Goal: Check status: Check status

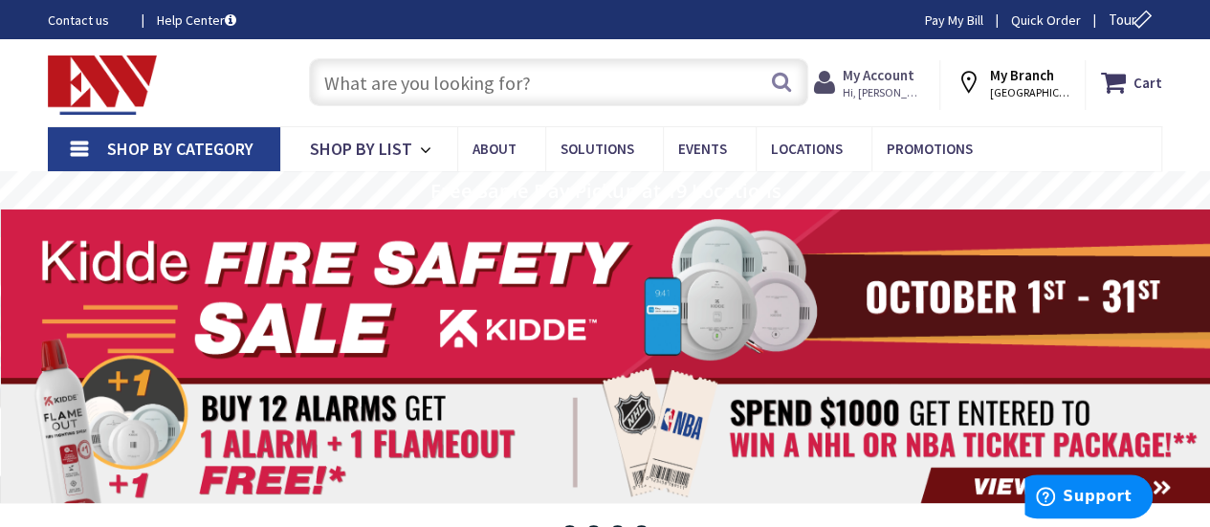
click at [909, 85] on span "Hi, [PERSON_NAME]" at bounding box center [883, 92] width 81 height 15
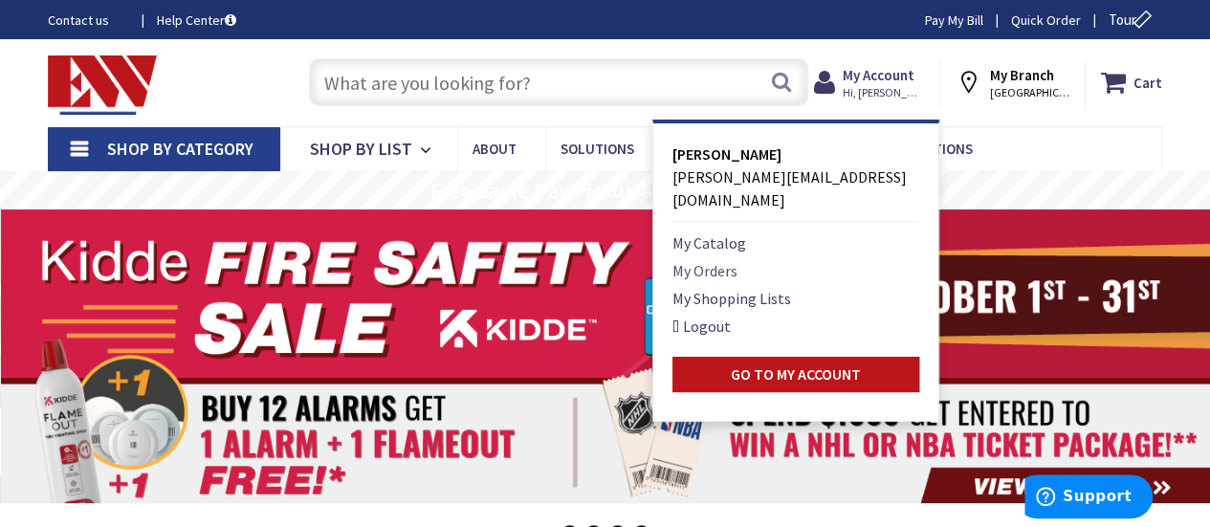
click at [738, 259] on link "My Orders" at bounding box center [704, 270] width 65 height 23
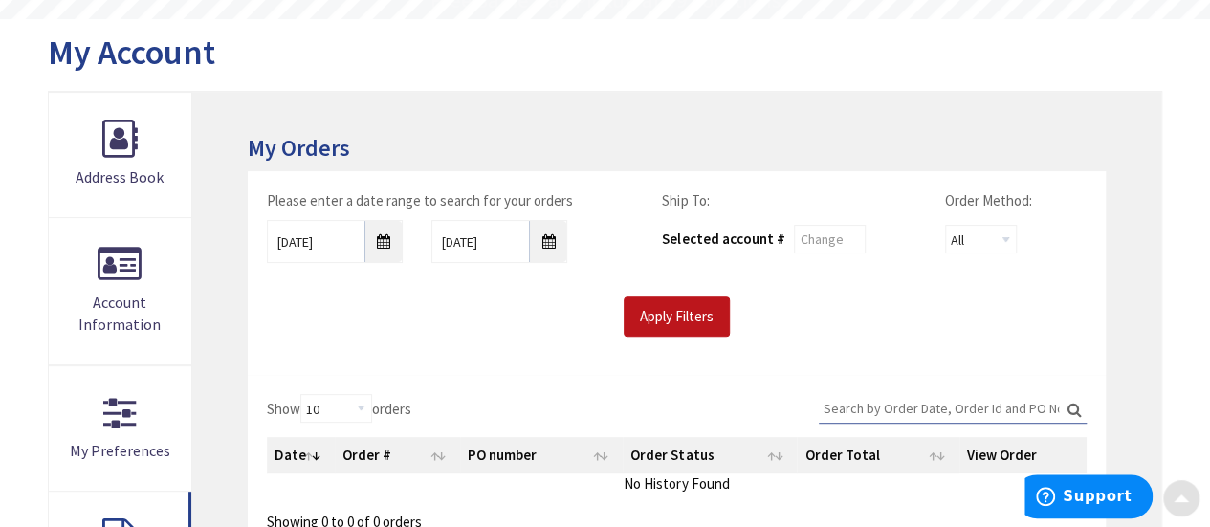
scroll to position [287, 0]
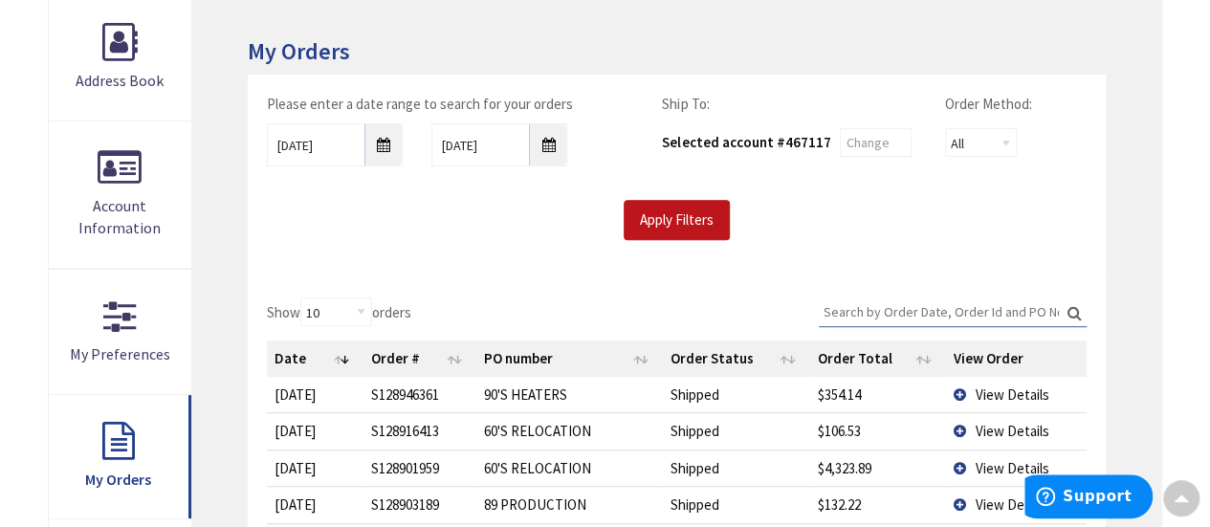
click at [962, 396] on td "View Details" at bounding box center [1016, 394] width 141 height 35
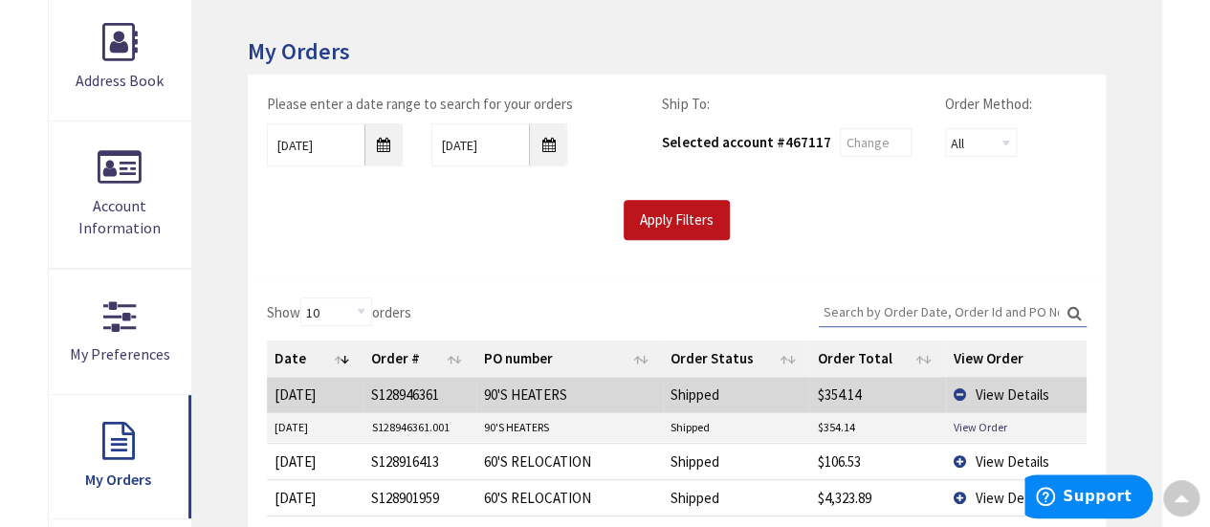
drag, startPoint x: 458, startPoint y: 425, endPoint x: 354, endPoint y: 430, distance: 104.4
click at [354, 431] on tr "[DATE] S128946361.001 90'S HEATERS Shipped $354.14 View Order" at bounding box center [677, 427] width 820 height 29
copy tr "S128946361.001"
drag, startPoint x: 859, startPoint y: 422, endPoint x: 800, endPoint y: 427, distance: 59.5
click at [800, 427] on tr "[DATE] S128946361.001 90'S HEATERS Shipped $354.14 View Order" at bounding box center [677, 427] width 820 height 29
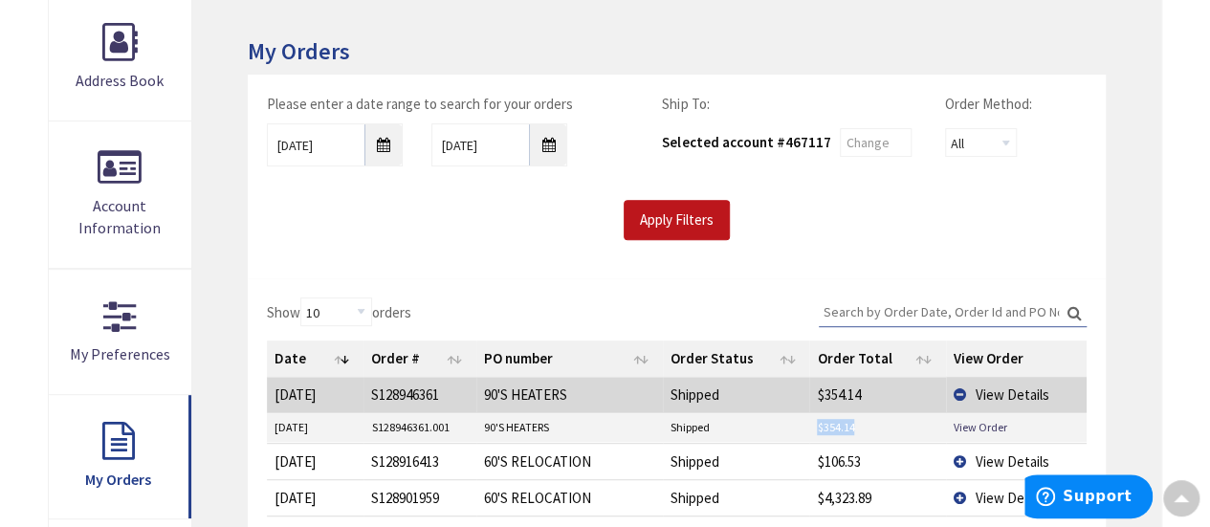
copy tr "$354.14"
